Goal: Task Accomplishment & Management: Use online tool/utility

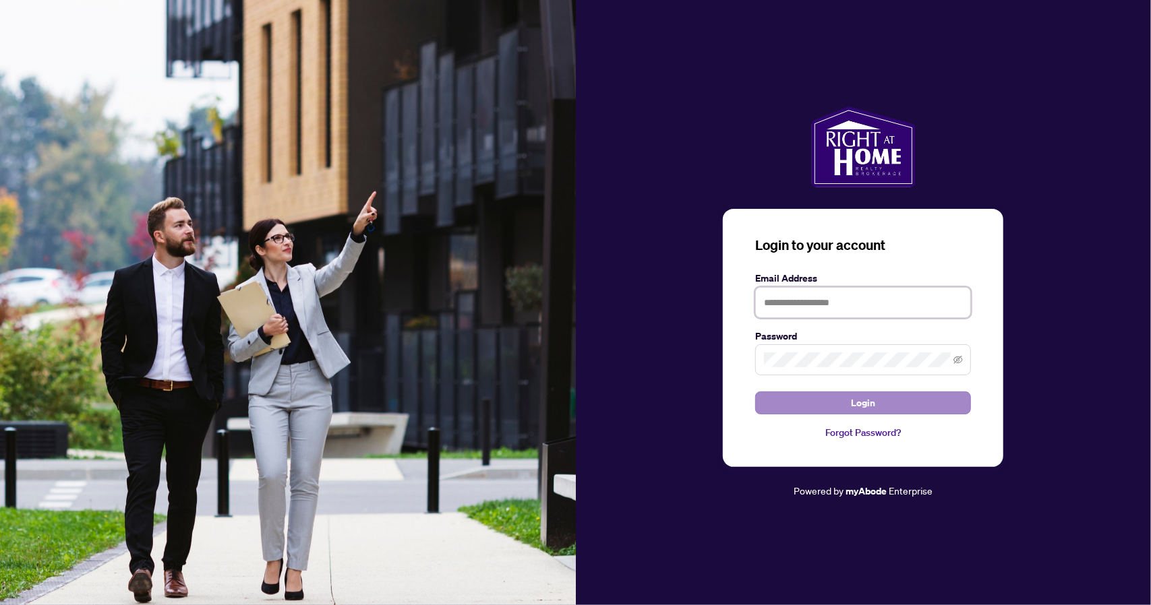
type input "**********"
click at [865, 396] on span "Login" at bounding box center [863, 403] width 24 height 22
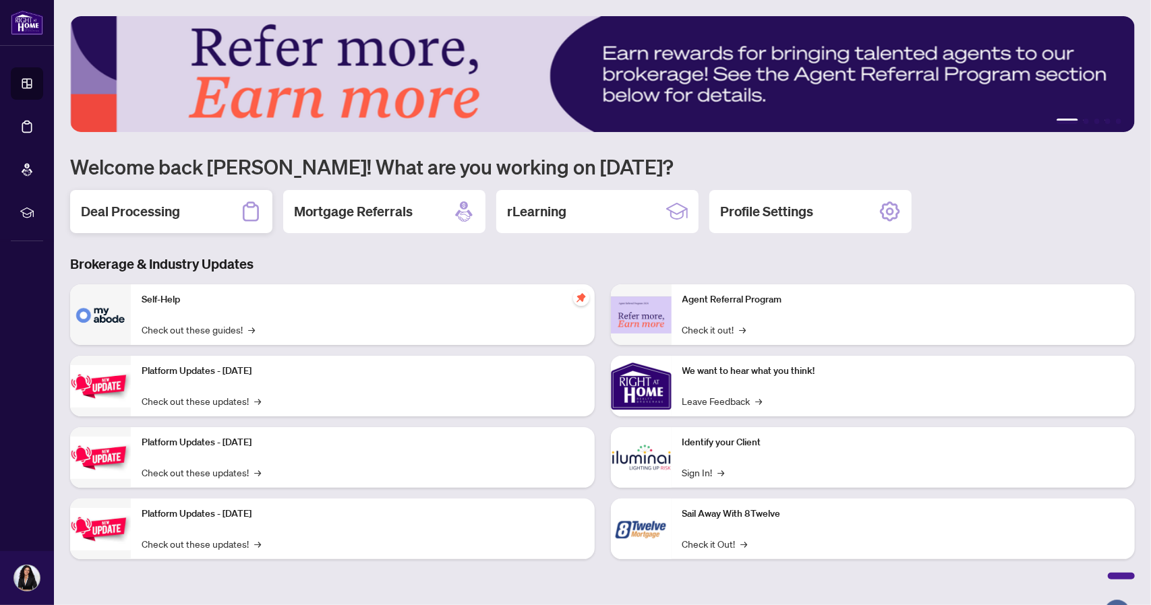
click at [122, 216] on h2 "Deal Processing" at bounding box center [130, 211] width 99 height 19
